Goal: Information Seeking & Learning: Learn about a topic

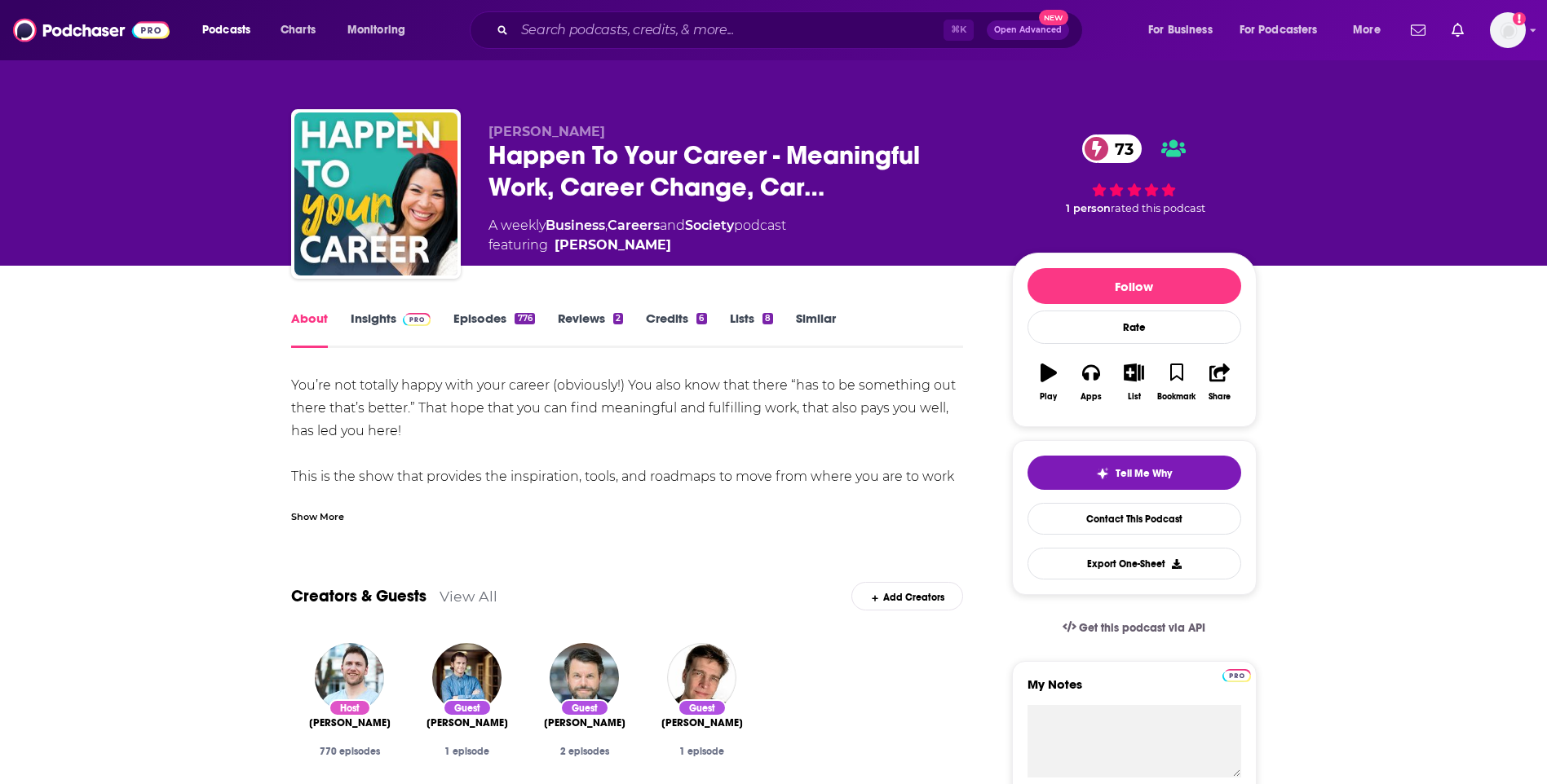
click at [387, 318] on link "Insights" at bounding box center [391, 329] width 80 height 38
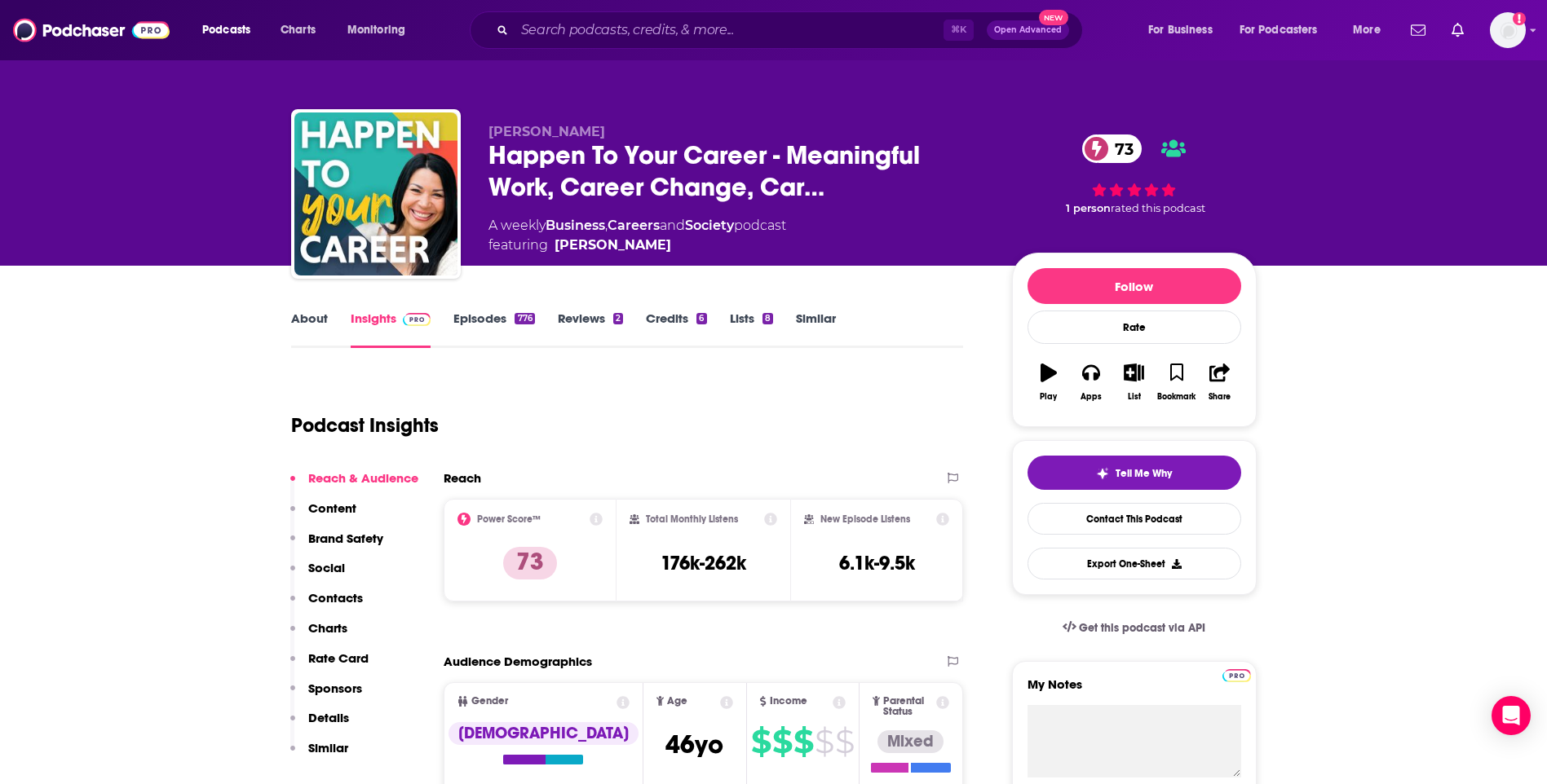
click at [314, 318] on link "About" at bounding box center [310, 329] width 37 height 38
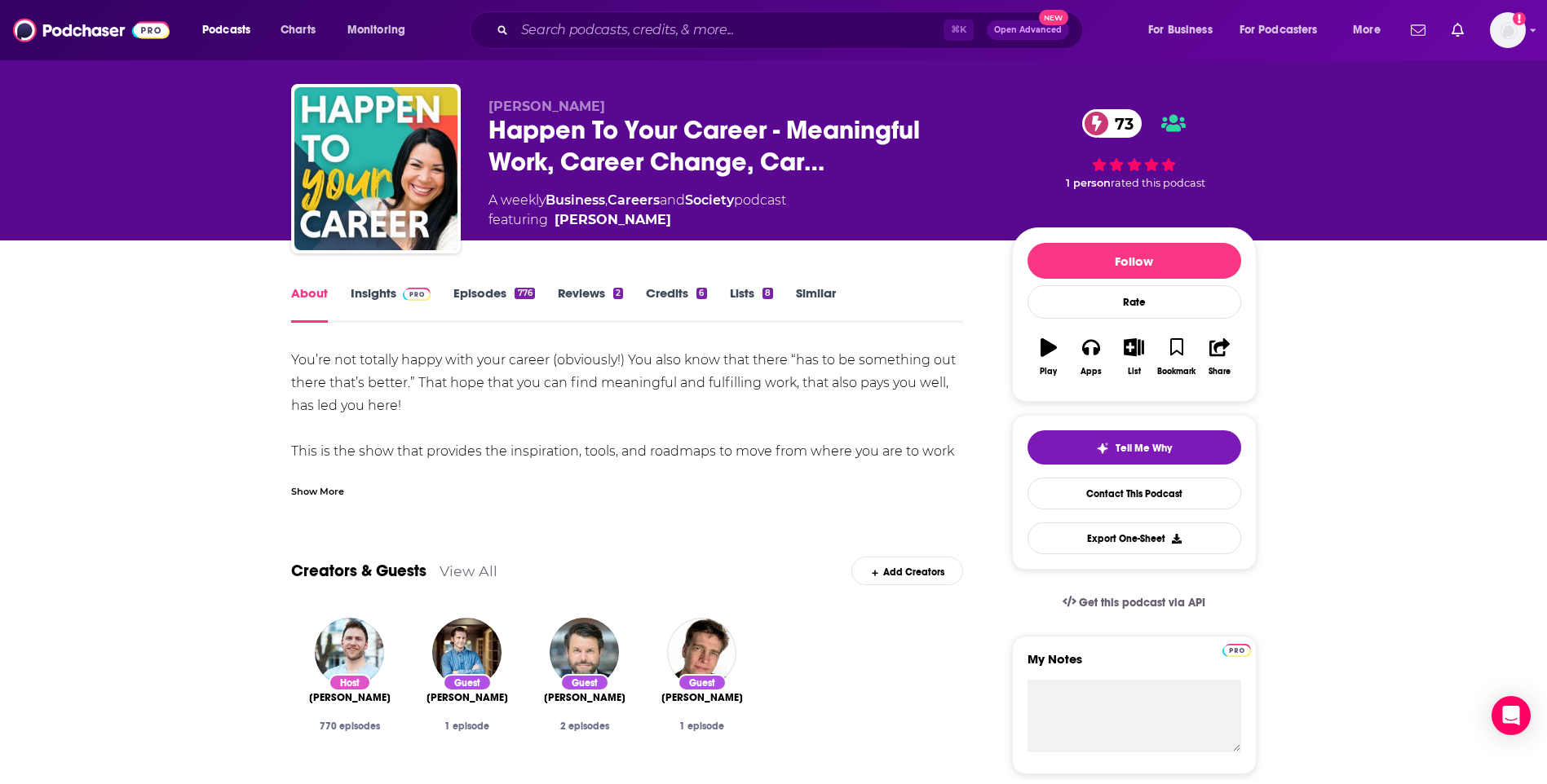
scroll to position [27, 0]
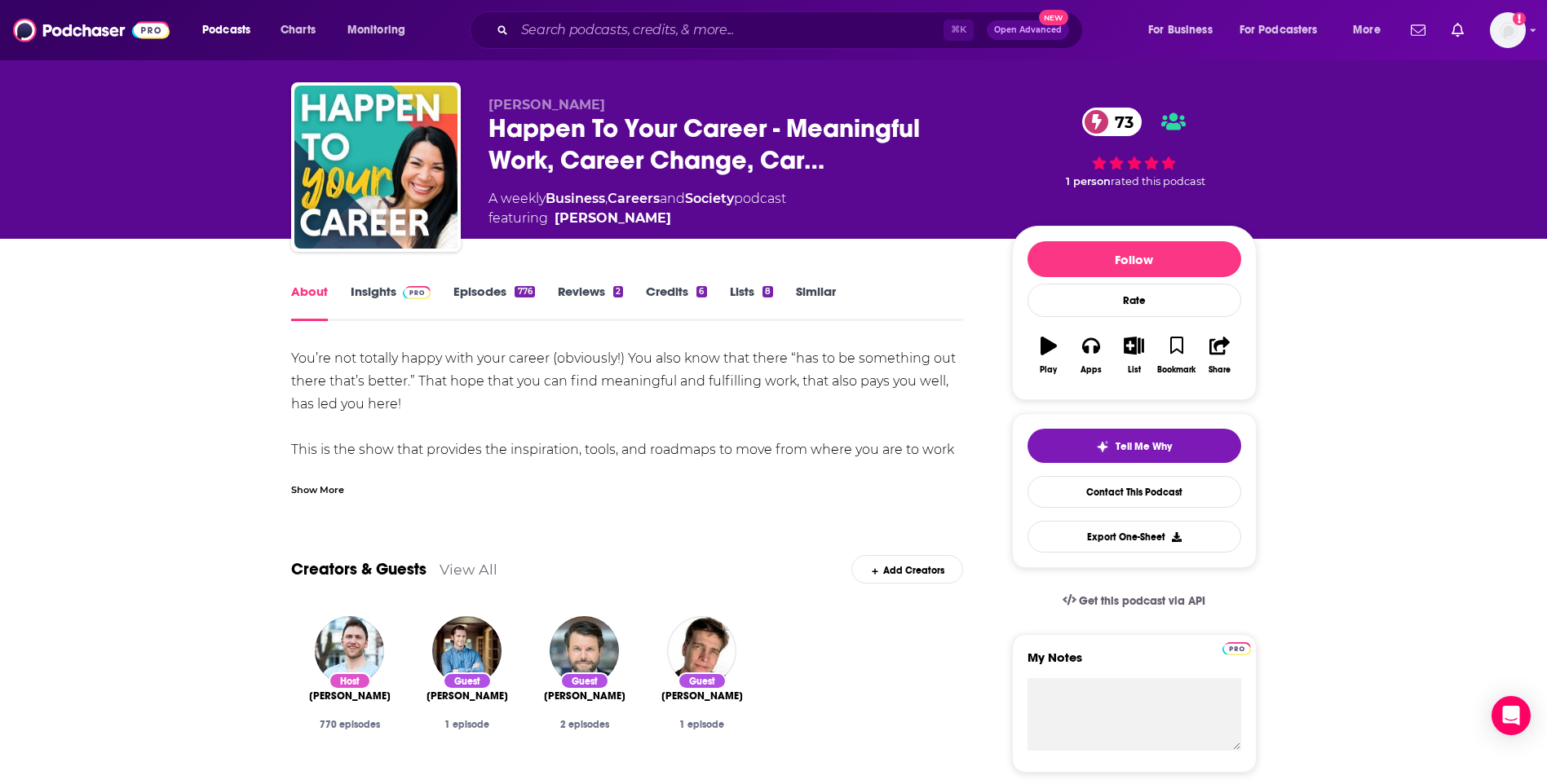
click at [338, 482] on div "Show More" at bounding box center [317, 489] width 53 height 16
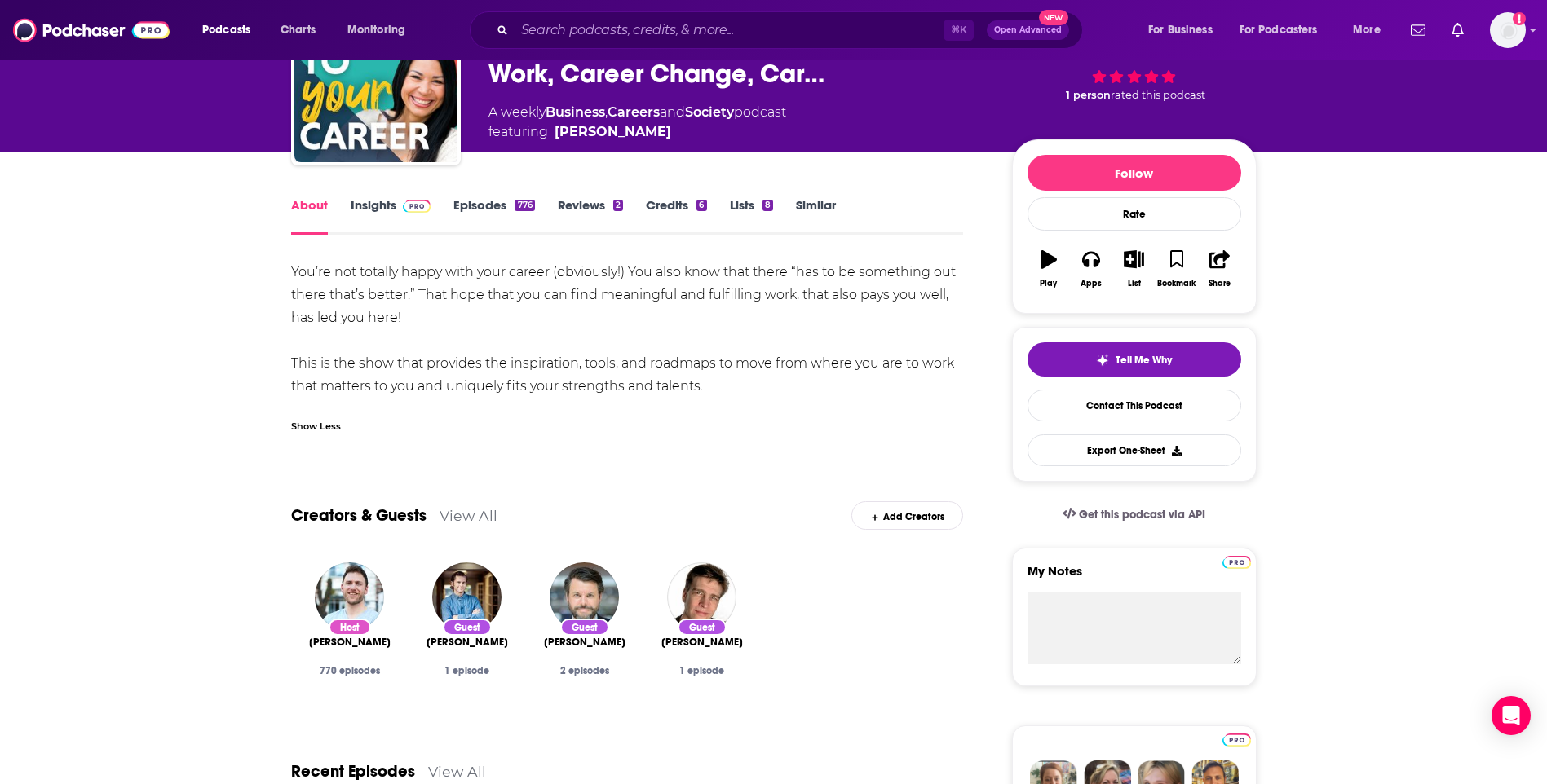
scroll to position [0, 0]
